Goal: Navigation & Orientation: Find specific page/section

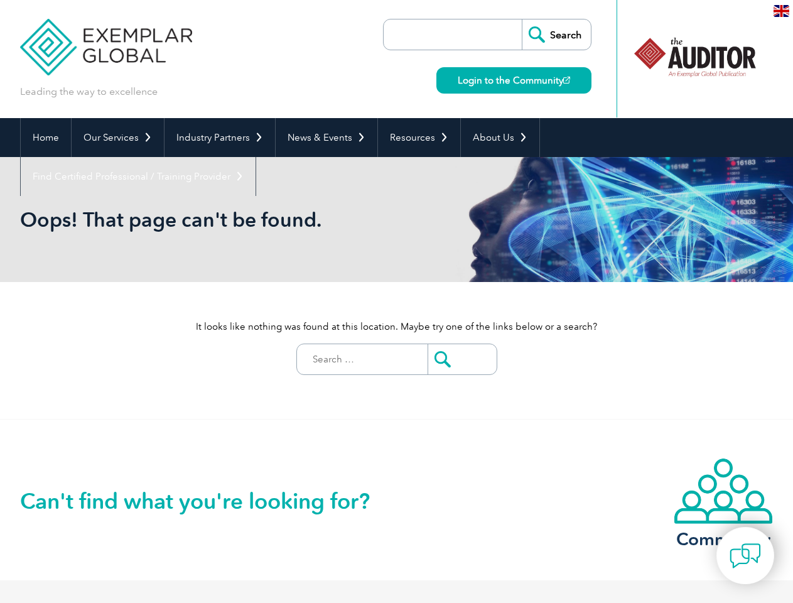
click at [396, 301] on div "It looks like nothing was found at this location. Maybe try one of the links be…" at bounding box center [396, 350] width 753 height 137
click at [117, 137] on link "Our Services" at bounding box center [118, 137] width 92 height 39
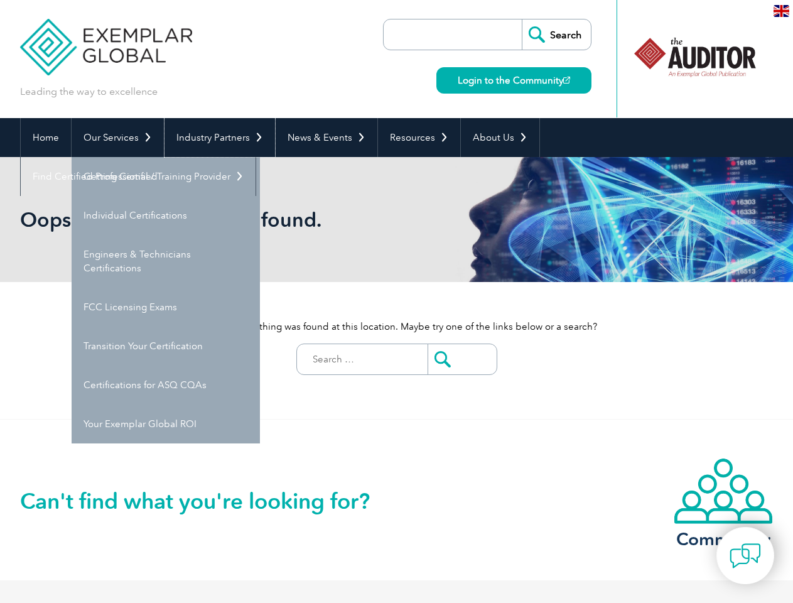
click at [217, 137] on link "Industry Partners" at bounding box center [219, 137] width 110 height 39
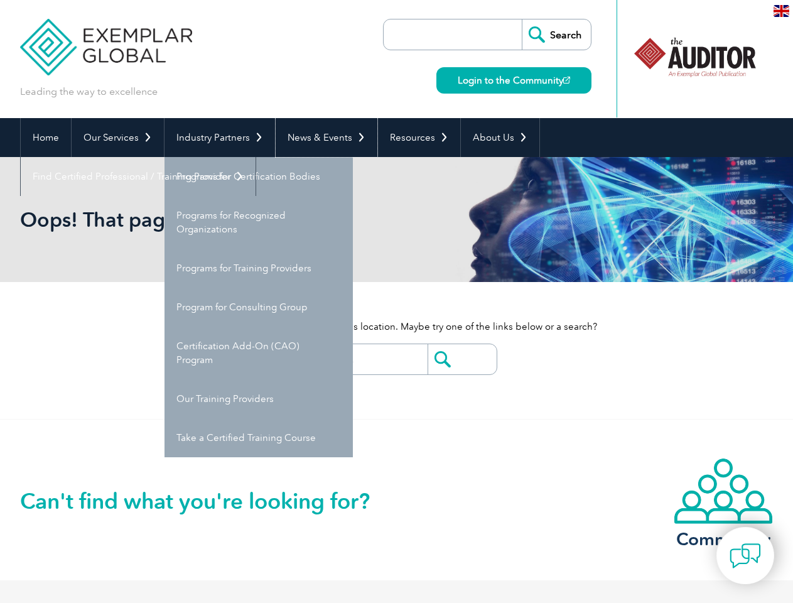
click at [323, 137] on link "News & Events" at bounding box center [327, 137] width 102 height 39
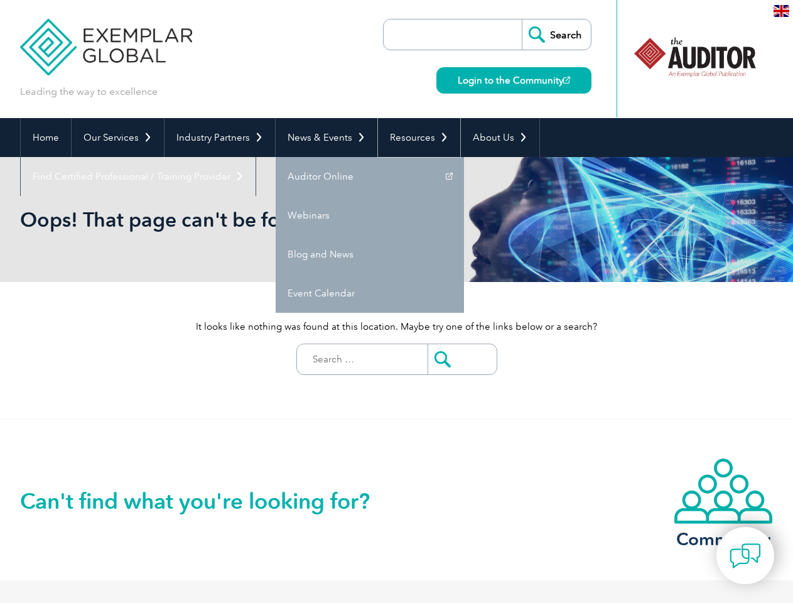
click at [414, 137] on link "Resources" at bounding box center [419, 137] width 82 height 39
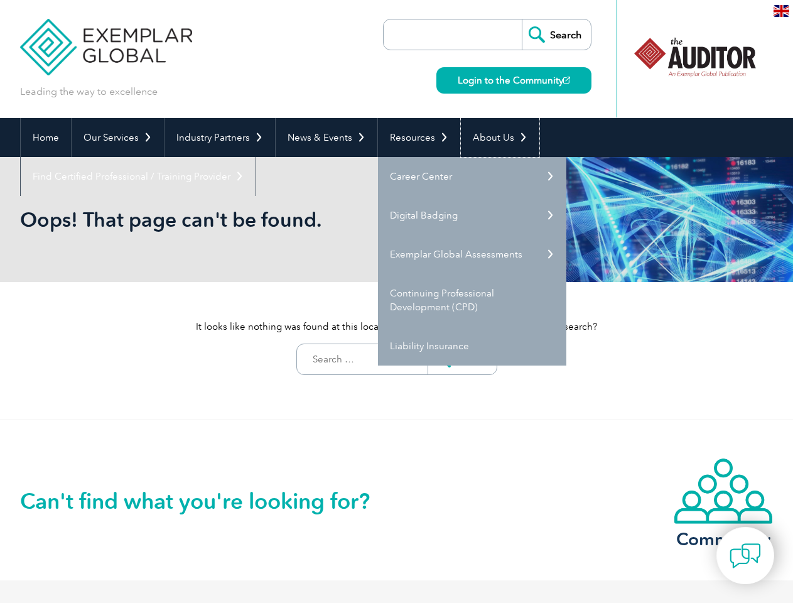
click at [493, 137] on link "About Us" at bounding box center [500, 137] width 78 height 39
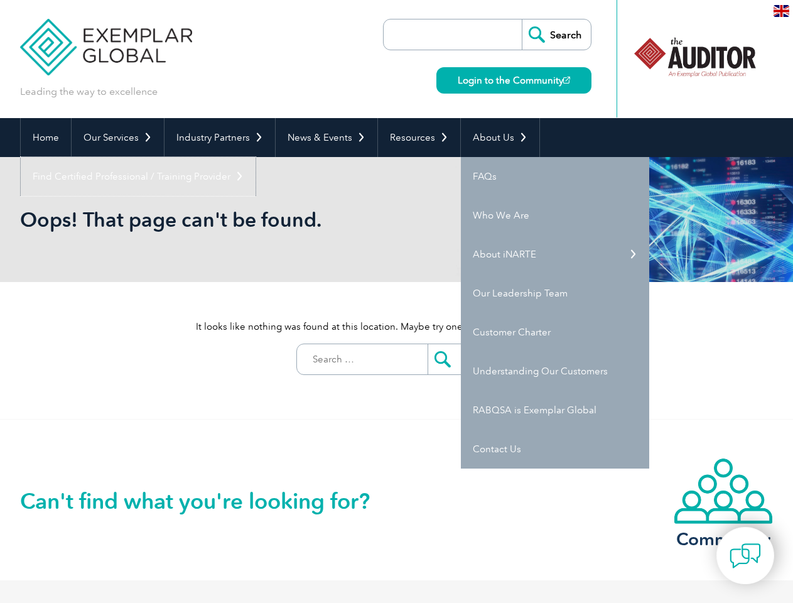
click at [255, 157] on link "Find Certified Professional / Training Provider" at bounding box center [138, 176] width 235 height 39
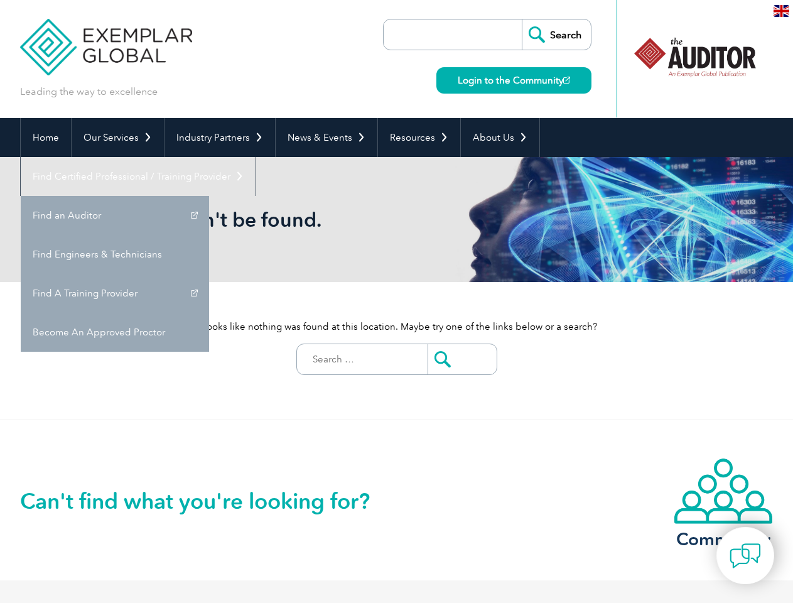
click at [745, 555] on img at bounding box center [744, 555] width 31 height 31
